Goal: Task Accomplishment & Management: Manage account settings

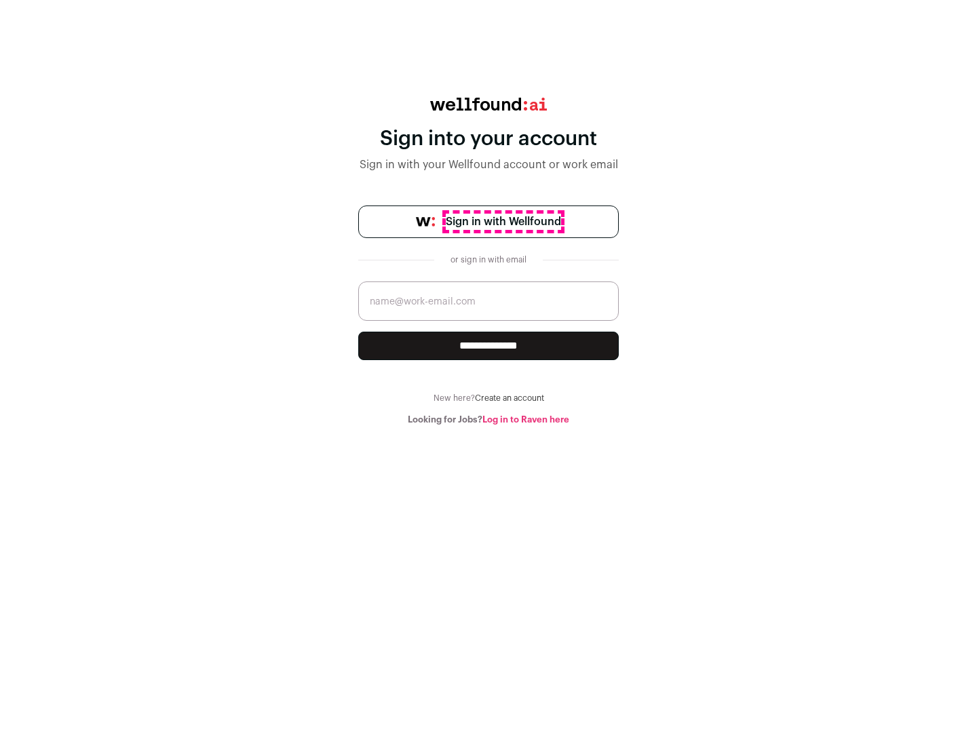
click at [503, 222] on span "Sign in with Wellfound" at bounding box center [503, 222] width 115 height 16
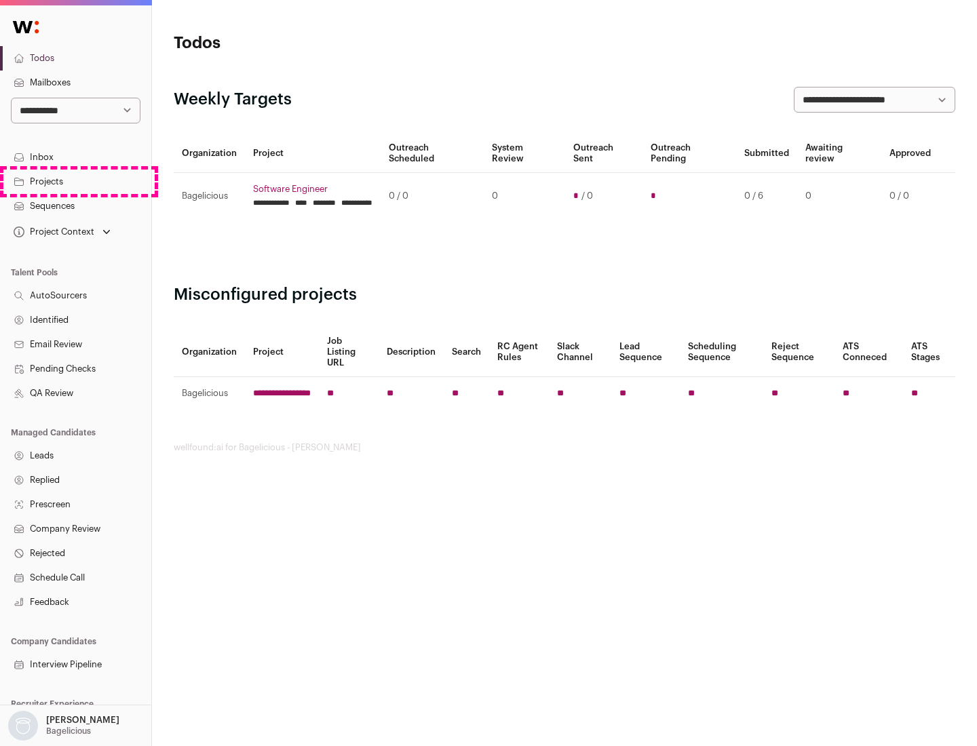
click at [75, 181] on link "Projects" at bounding box center [75, 182] width 151 height 24
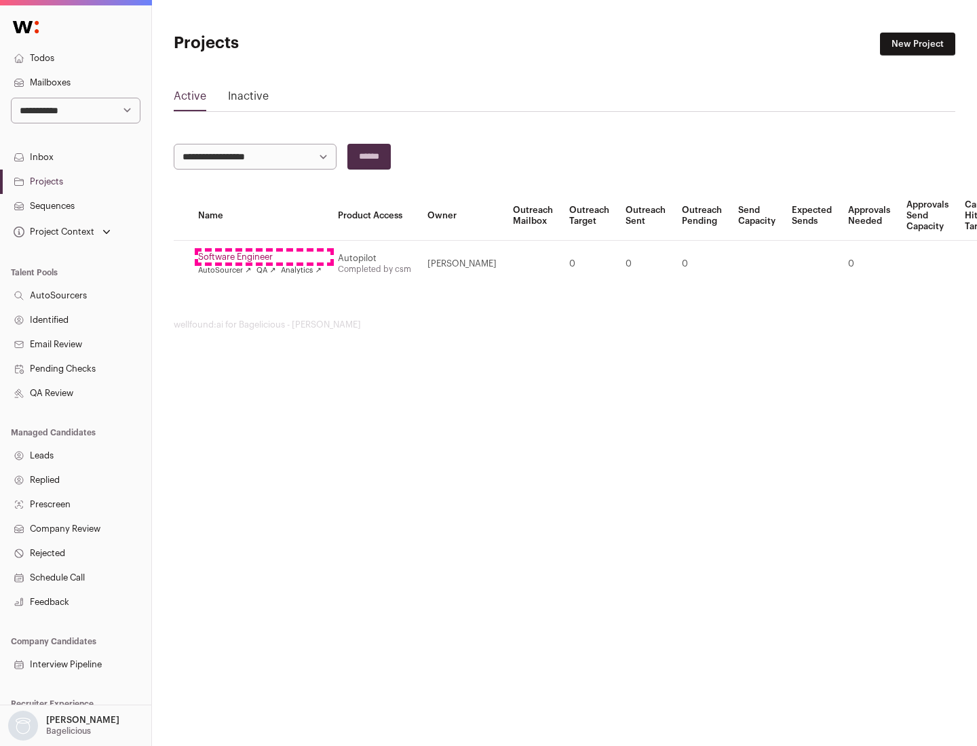
click at [264, 257] on link "Software Engineer" at bounding box center [259, 257] width 123 height 11
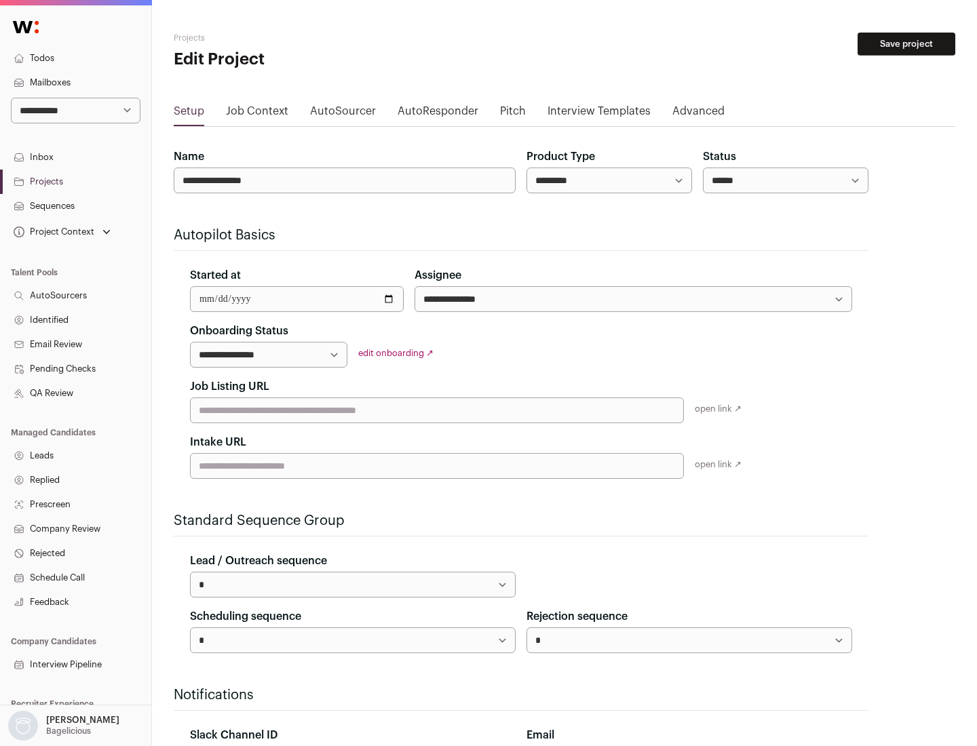
click at [906, 44] on button "Save project" at bounding box center [907, 44] width 98 height 23
